Goal: Navigation & Orientation: Find specific page/section

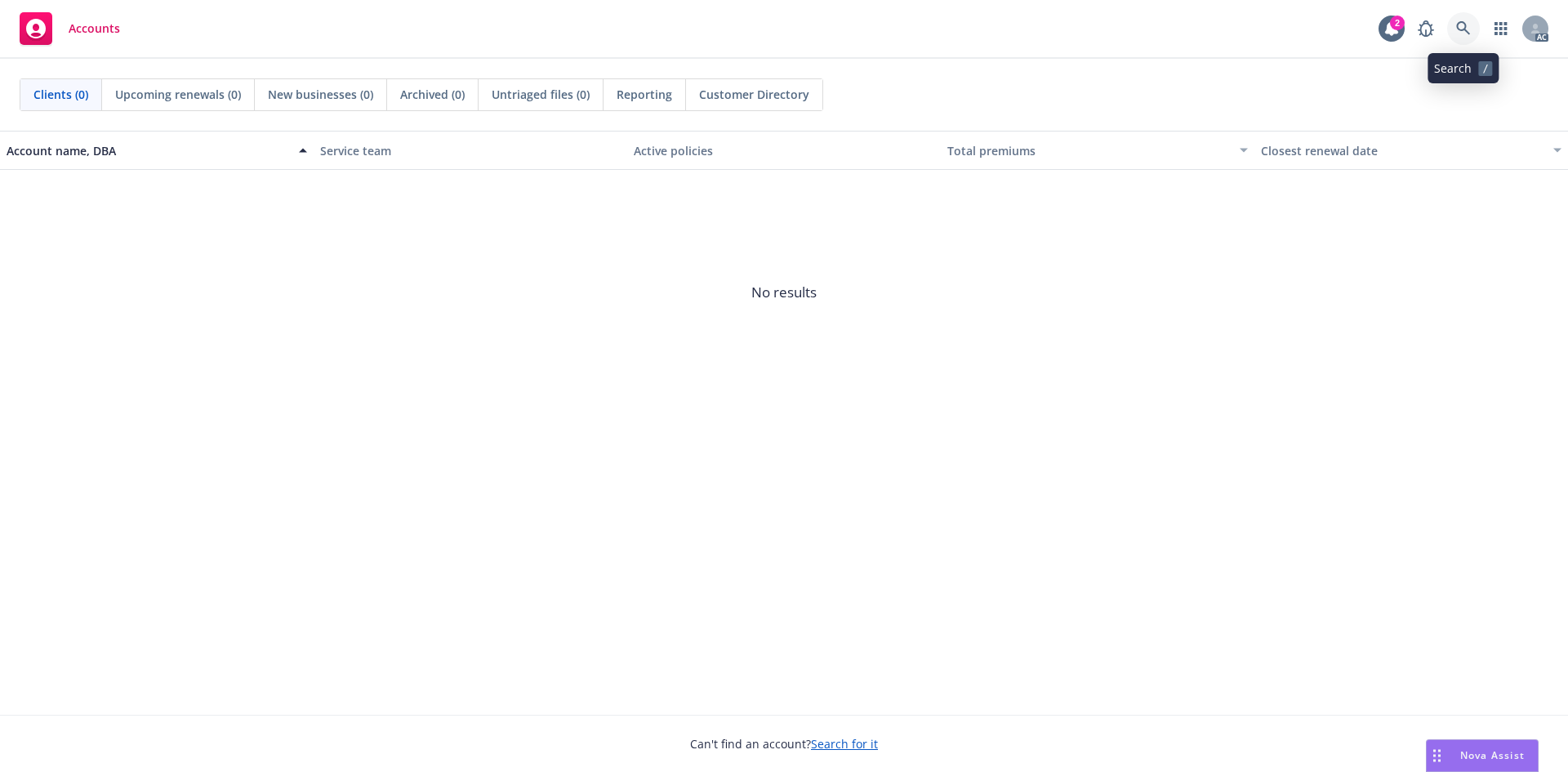
click at [1463, 24] on icon at bounding box center [1463, 28] width 15 height 15
click at [1398, 23] on div "2" at bounding box center [1397, 23] width 15 height 15
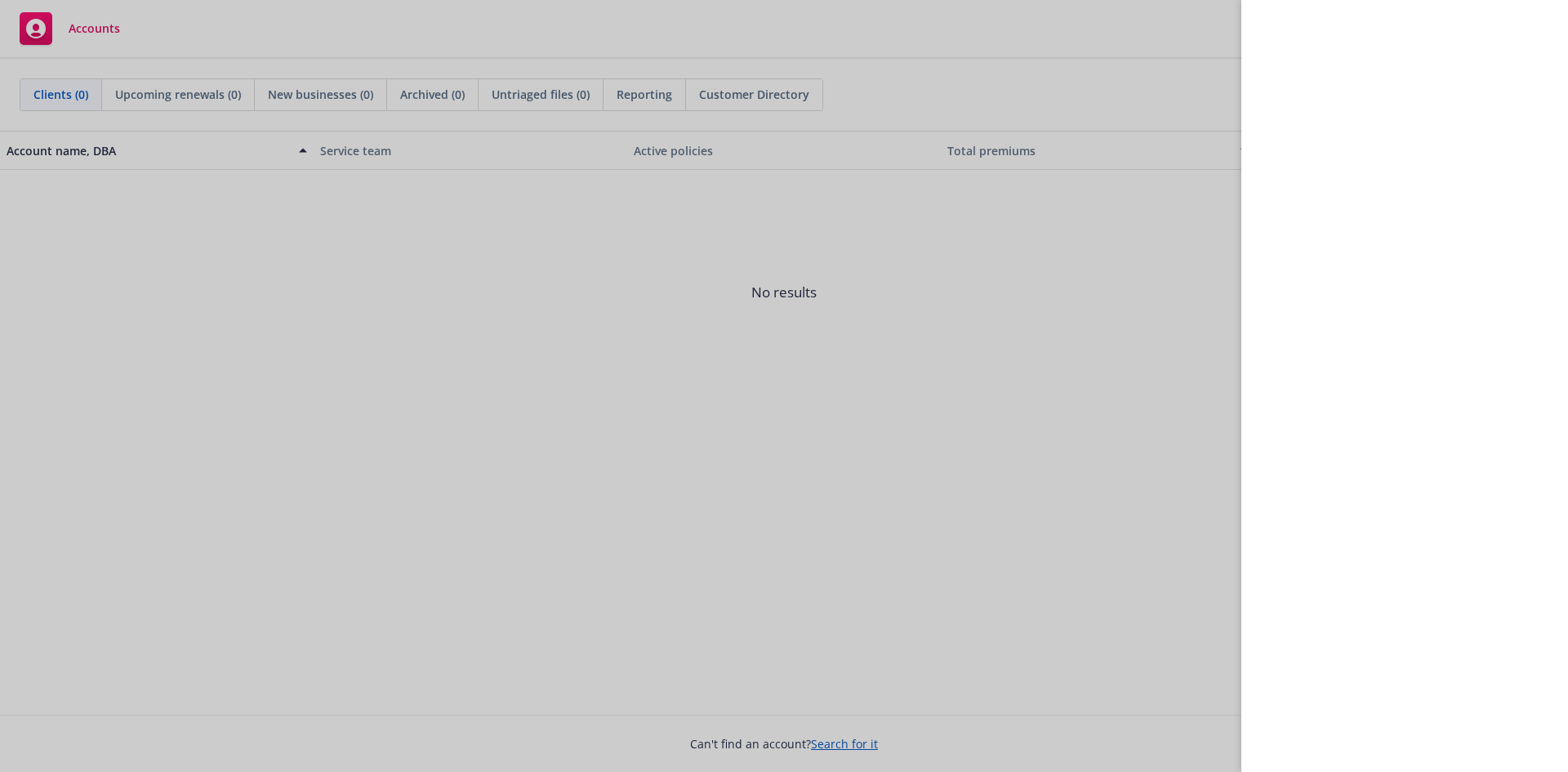
click at [1174, 264] on div at bounding box center [784, 386] width 1568 height 772
